Goal: Use online tool/utility: Utilize a website feature to perform a specific function

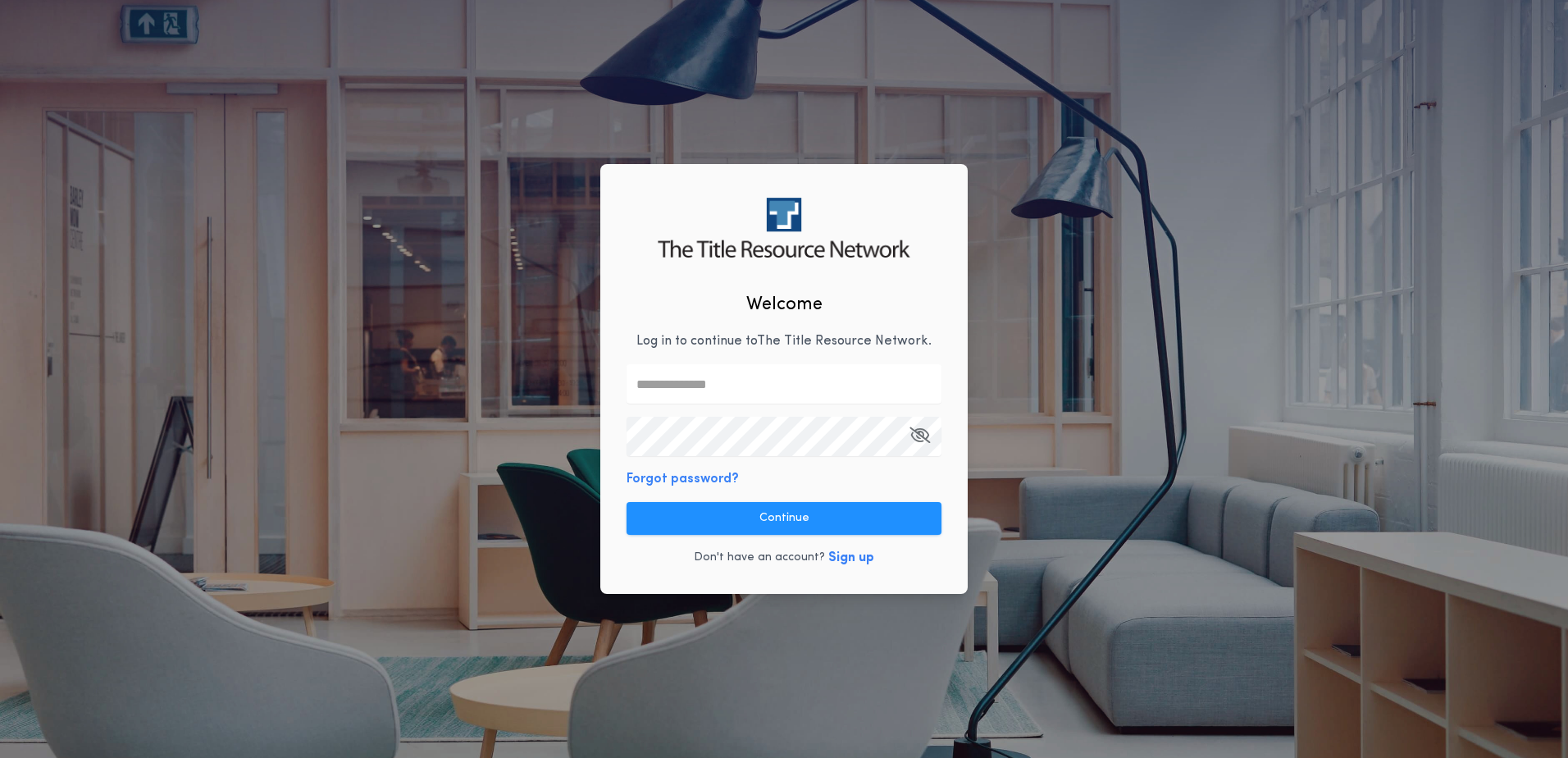
drag, startPoint x: 732, startPoint y: 388, endPoint x: 776, endPoint y: 392, distance: 44.2
click at [732, 388] on input "text" at bounding box center [784, 384] width 315 height 40
type input "**********"
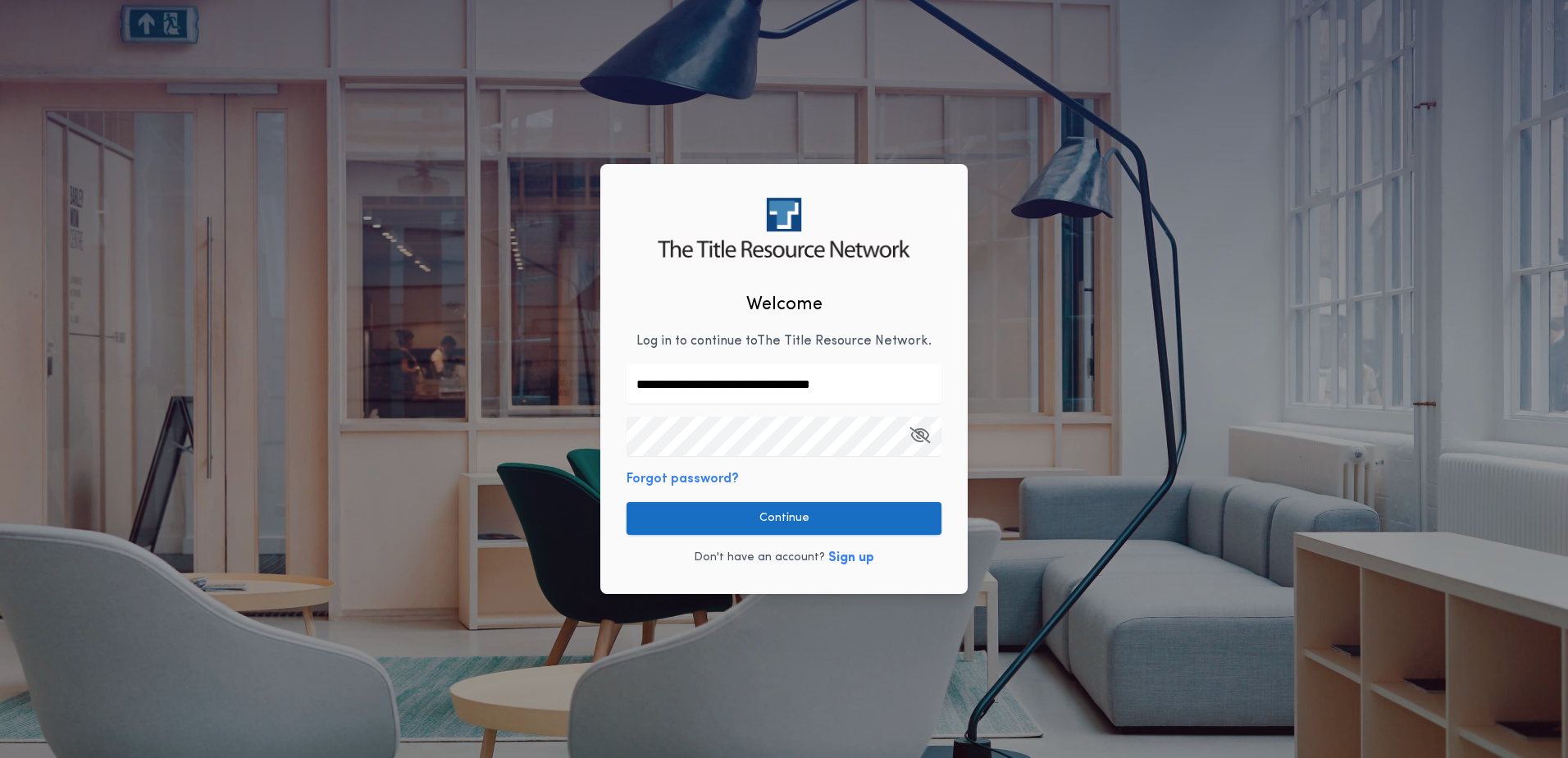
click at [839, 518] on button "Continue" at bounding box center [784, 518] width 315 height 33
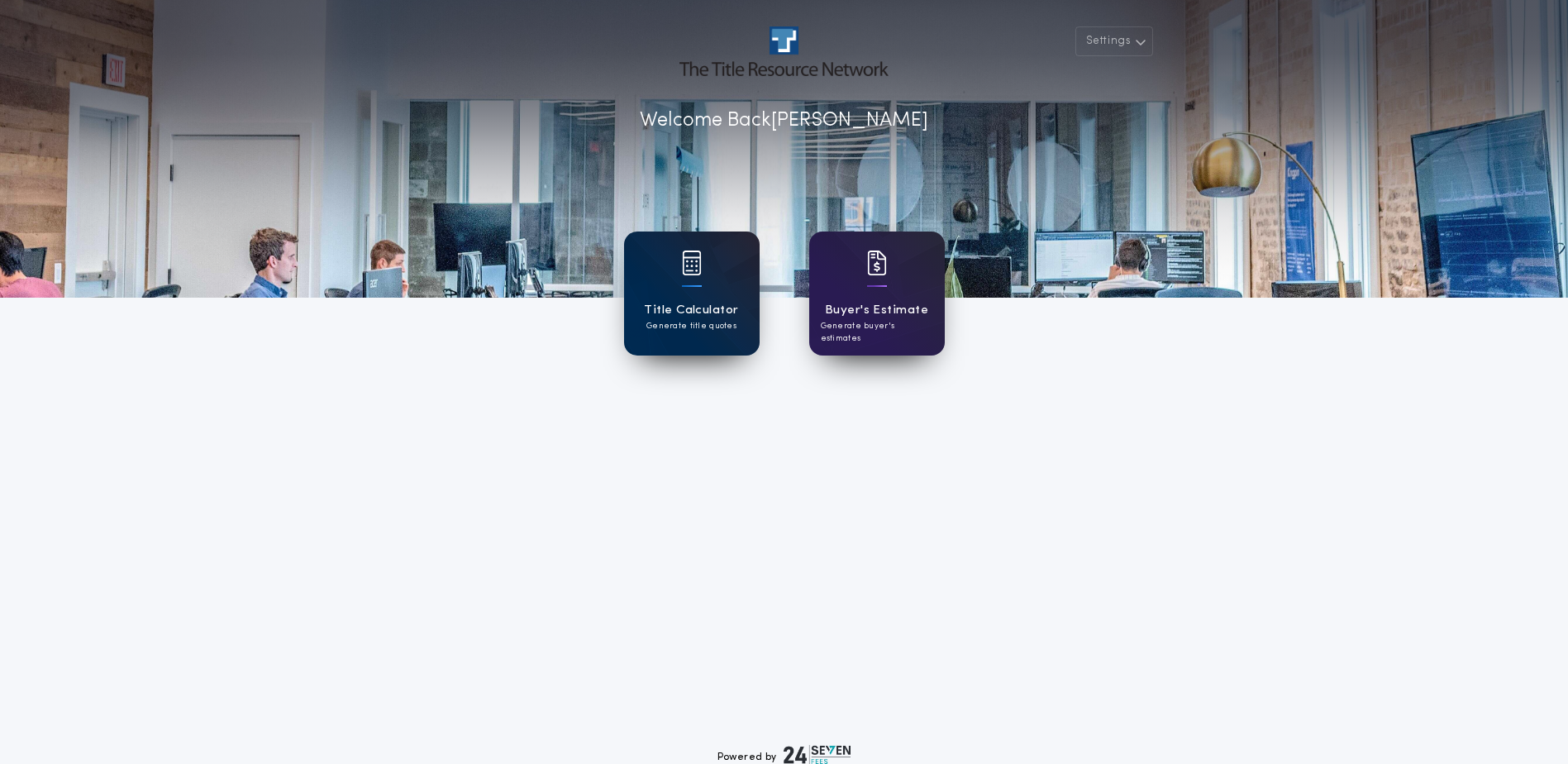
click at [688, 301] on h1 "Title Calculator" at bounding box center [691, 310] width 94 height 19
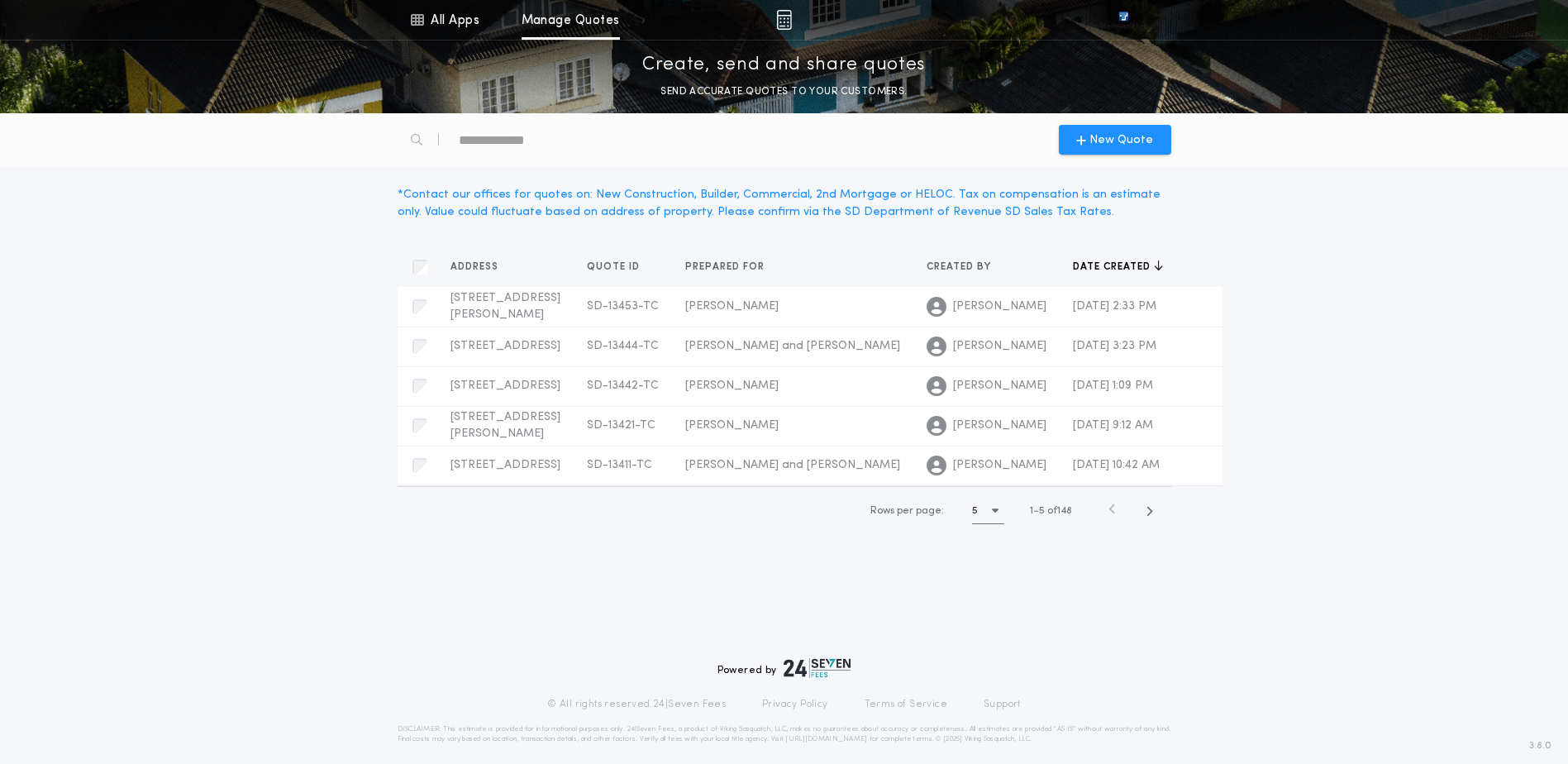
click at [1450, 281] on div "Address Quotes Quote ID Quotes Prepared for Quotes Created by Quotes Date creat…" at bounding box center [784, 391] width 1568 height 328
click at [982, 523] on div "5" at bounding box center [988, 510] width 32 height 25
click at [1003, 613] on div "15 15" at bounding box center [992, 593] width 39 height 40
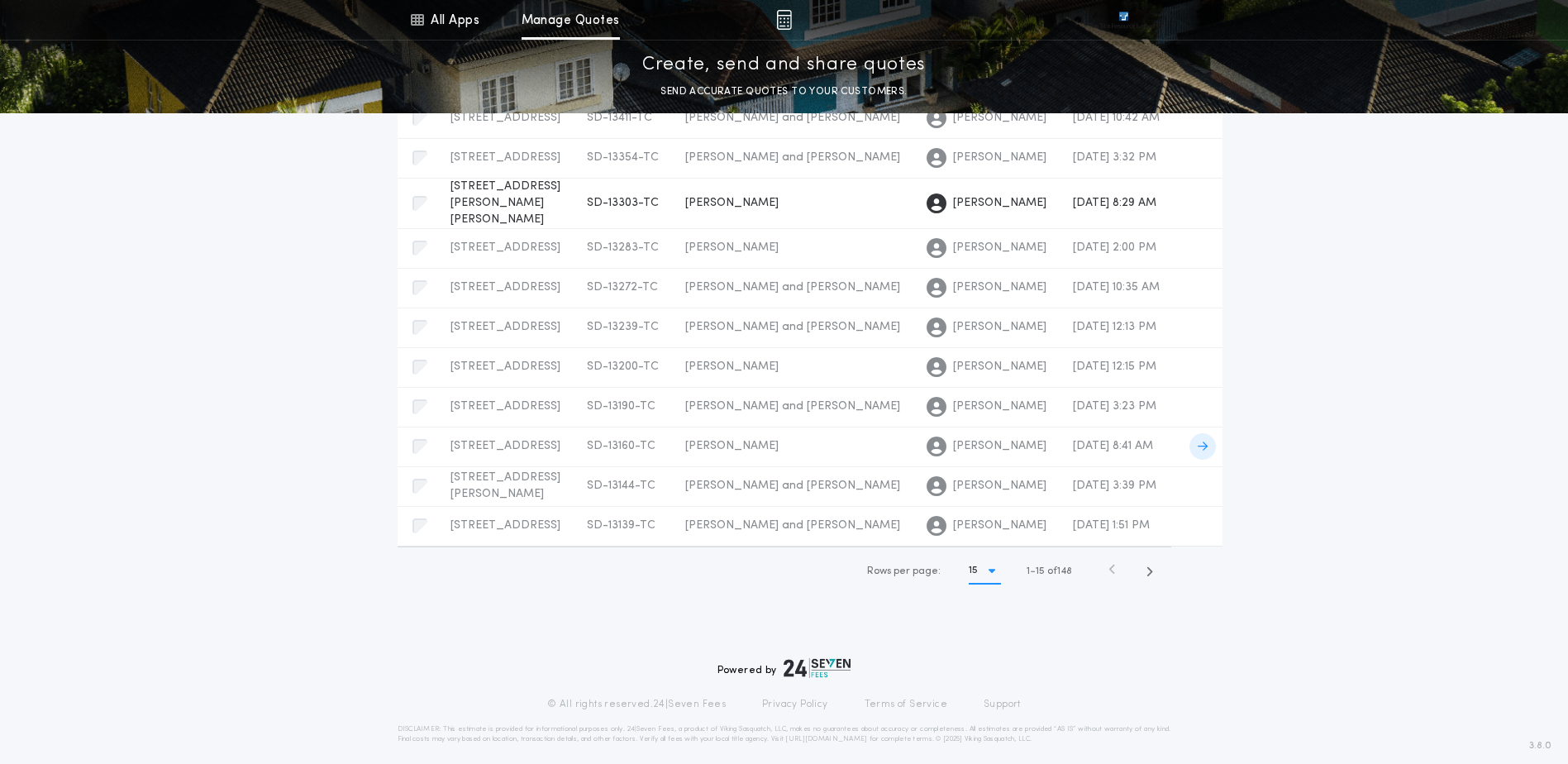
scroll to position [744, 0]
click at [988, 577] on icon "button" at bounding box center [992, 571] width 7 height 11
click at [1251, 616] on div "Address Quotes Quote ID Quotes Prepared for Quotes Created by Quotes Date creat…" at bounding box center [784, 248] width 1568 height 736
click at [1148, 578] on icon "button" at bounding box center [1148, 572] width 8 height 13
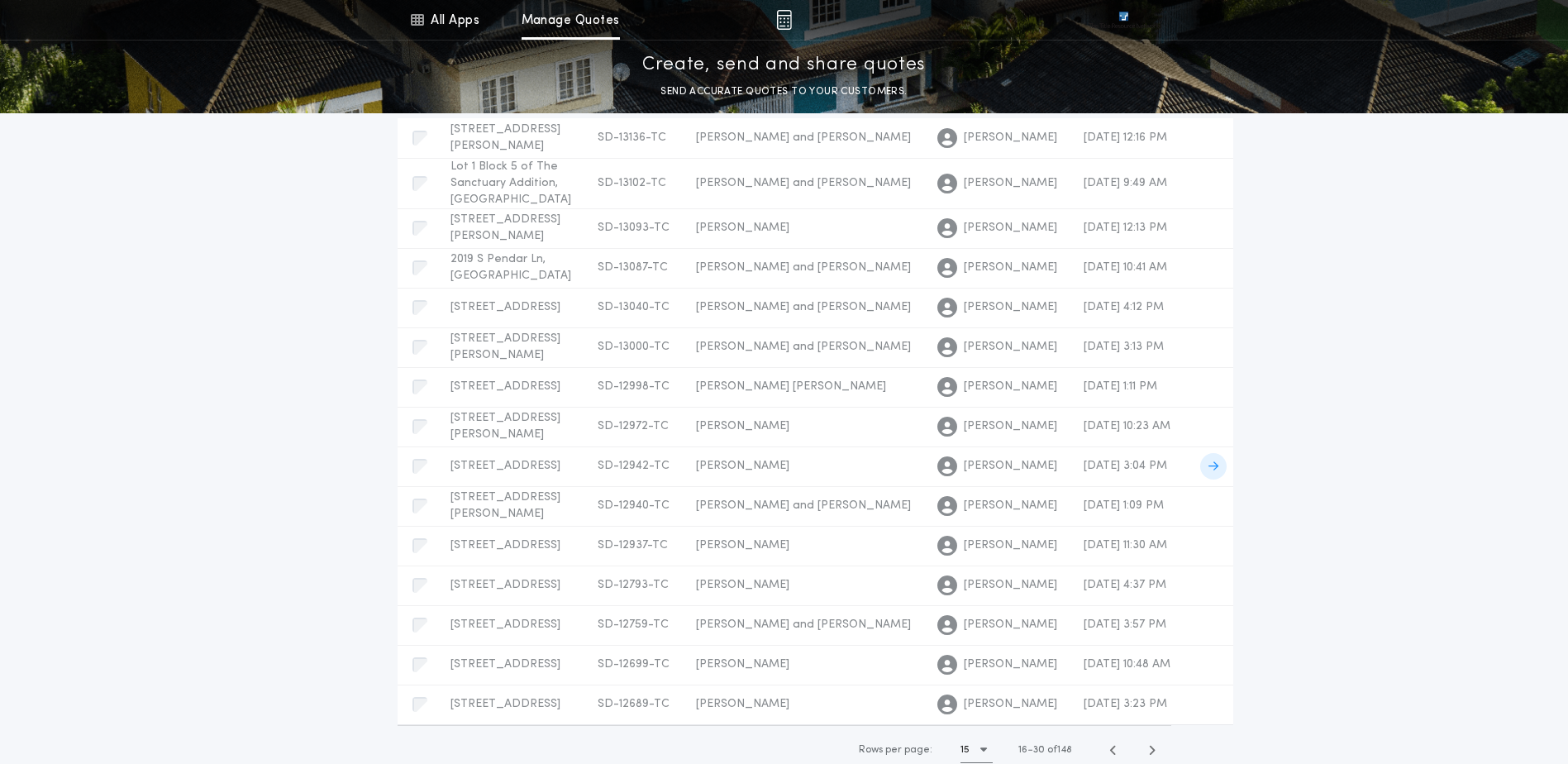
scroll to position [83, 0]
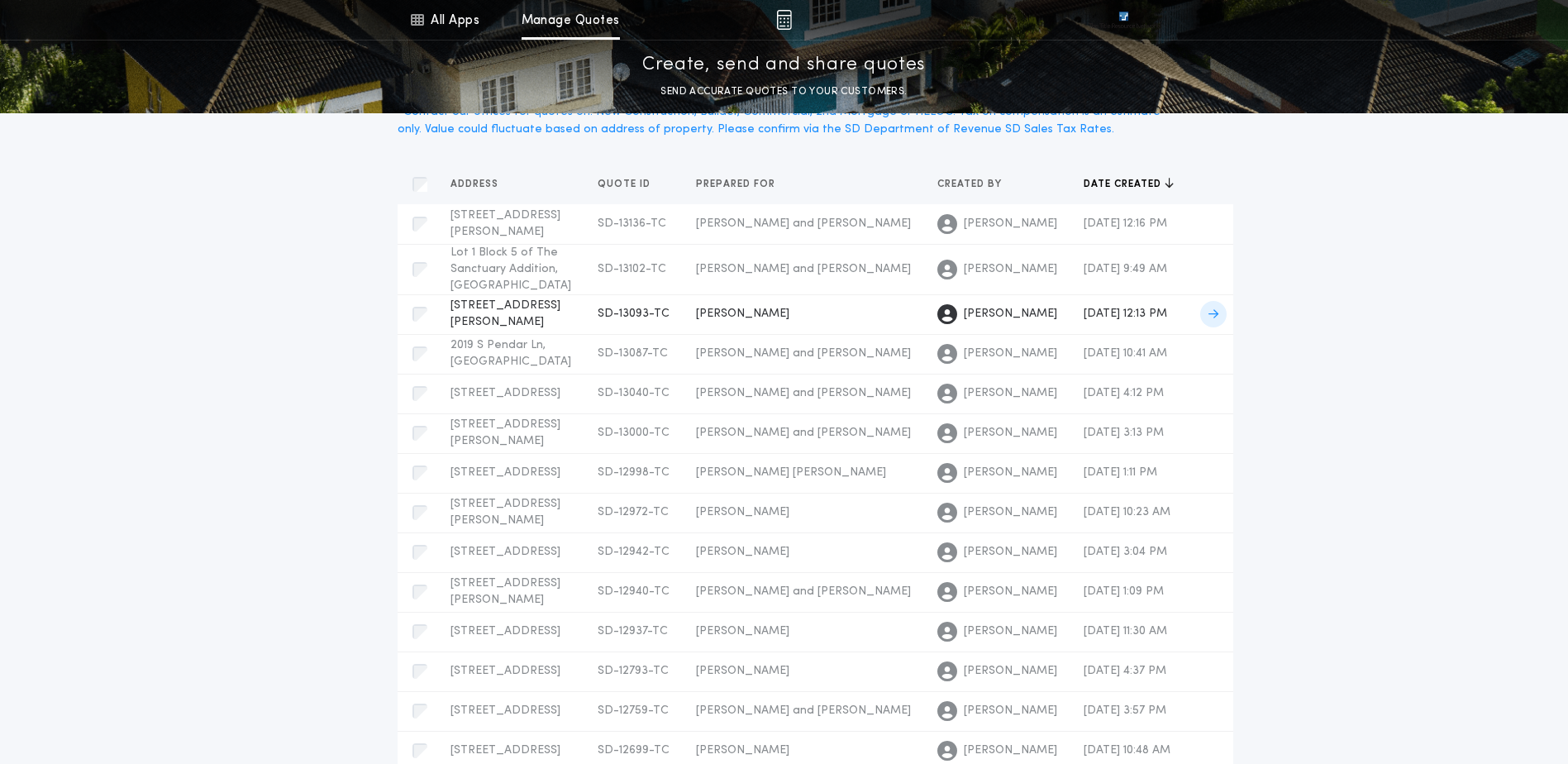
click at [682, 334] on td "[PERSON_NAME]" at bounding box center [803, 314] width 242 height 40
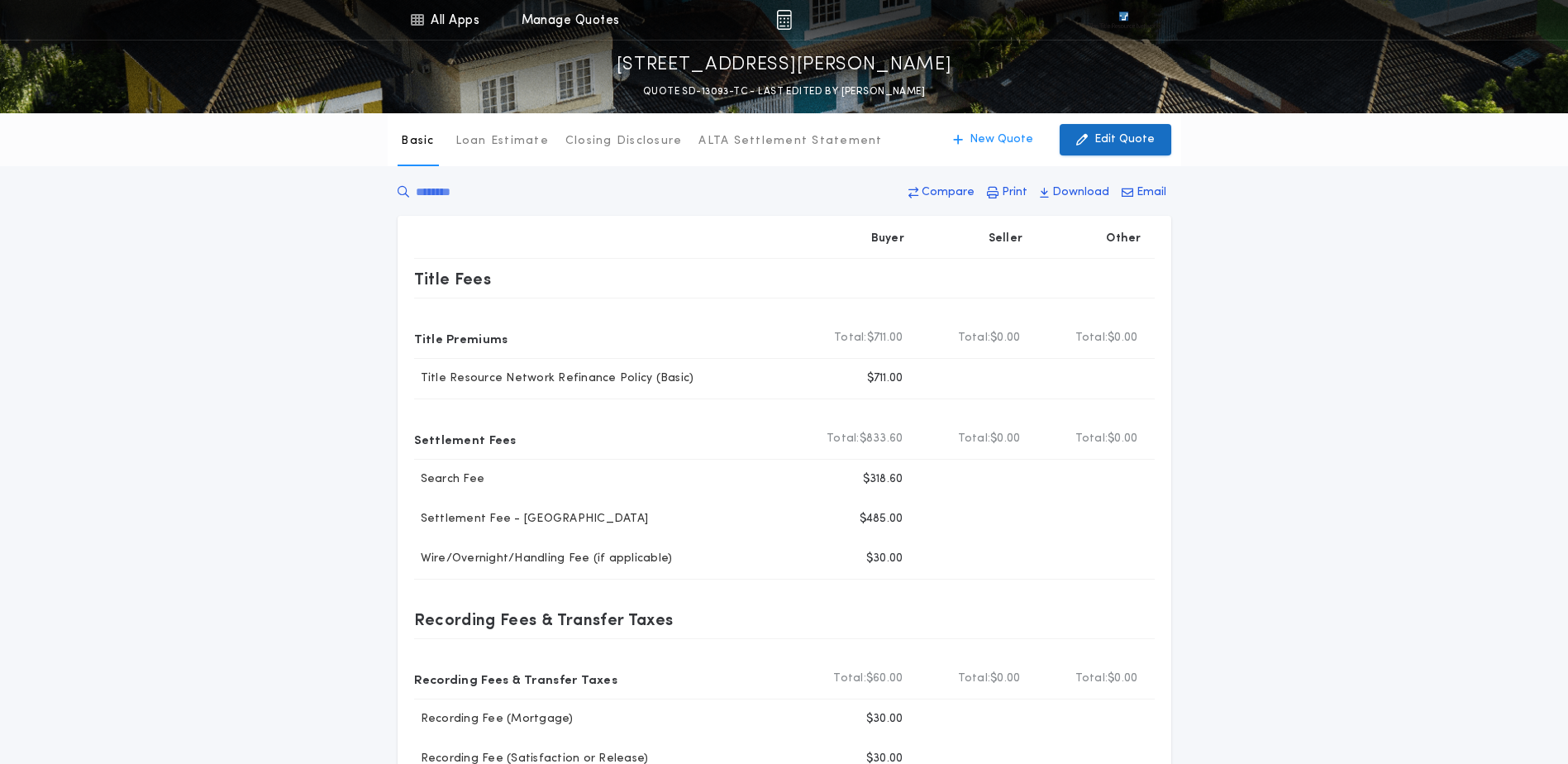
click at [1130, 140] on p "Edit Quote" at bounding box center [1124, 140] width 60 height 17
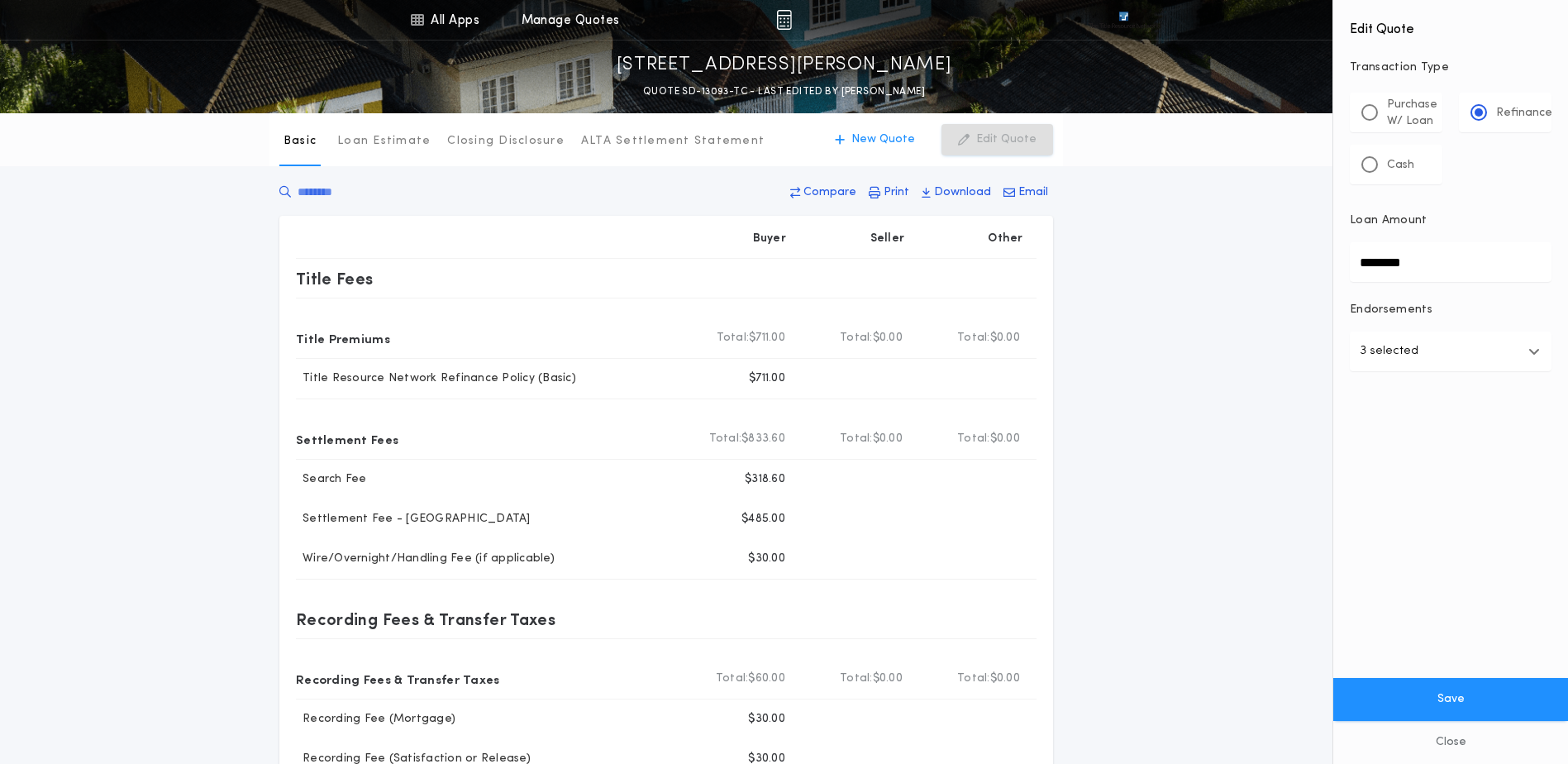
drag, startPoint x: 1460, startPoint y: 261, endPoint x: 1348, endPoint y: 244, distance: 113.3
click at [1348, 244] on div "Edit Quote Transaction Type ********* Purchase W/ Loan Refinance Cash Loan Amou…" at bounding box center [1450, 245] width 235 height 490
type input "********"
click at [1424, 688] on button "Save" at bounding box center [1450, 700] width 235 height 43
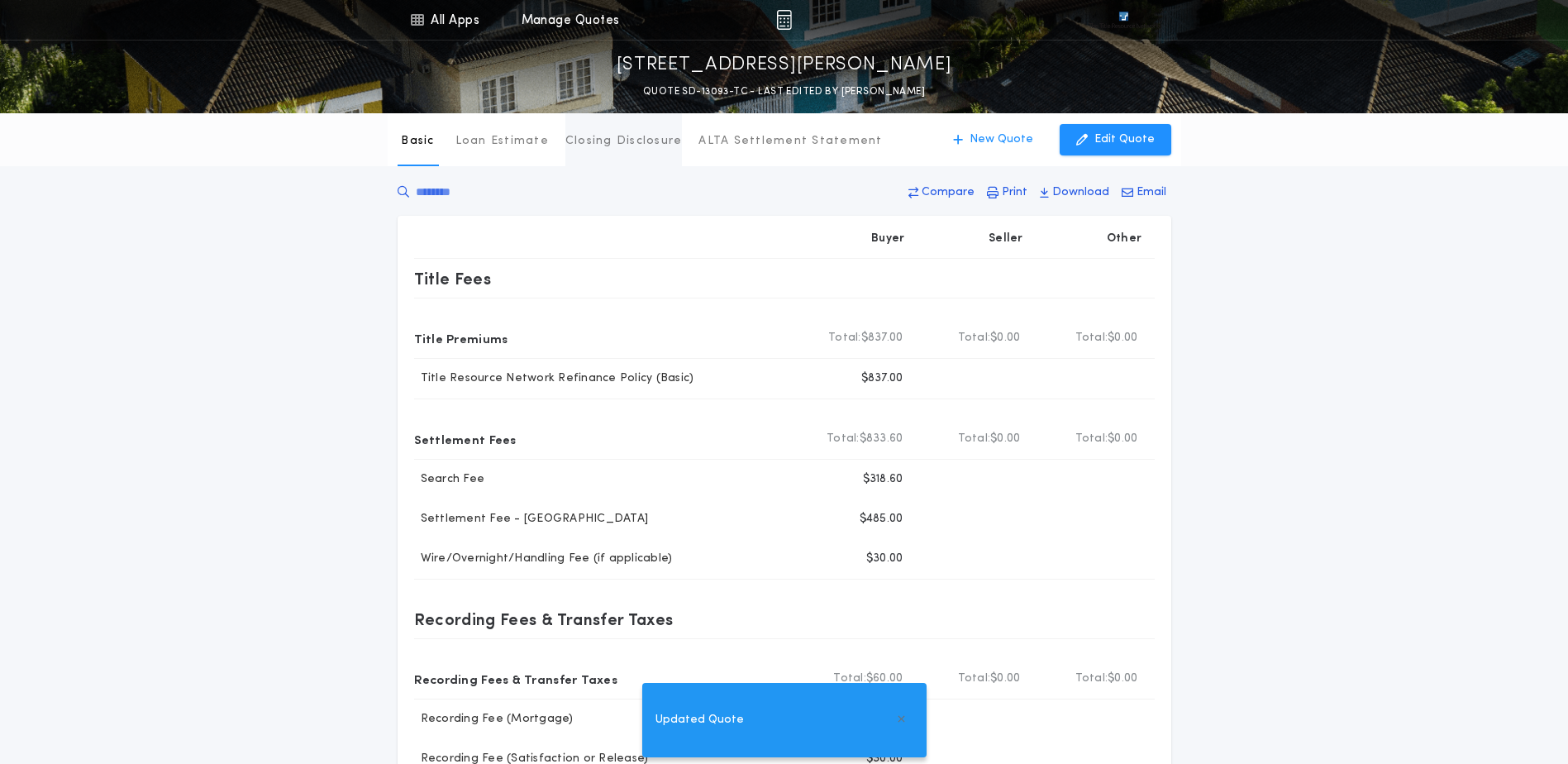
click at [618, 136] on p "Closing Disclosure" at bounding box center [624, 142] width 117 height 17
